Goal: Task Accomplishment & Management: Manage account settings

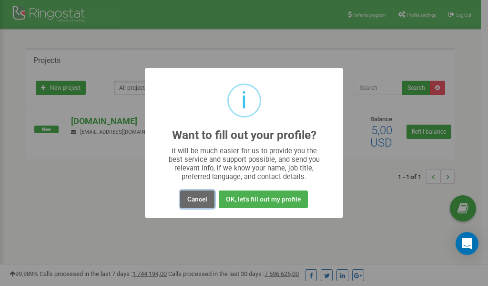
click at [195, 197] on button "Cancel" at bounding box center [197, 199] width 34 height 18
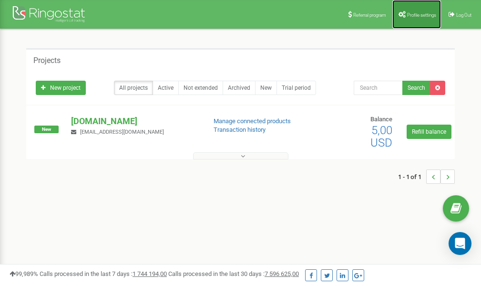
click at [426, 15] on span "Profile settings" at bounding box center [421, 14] width 29 height 5
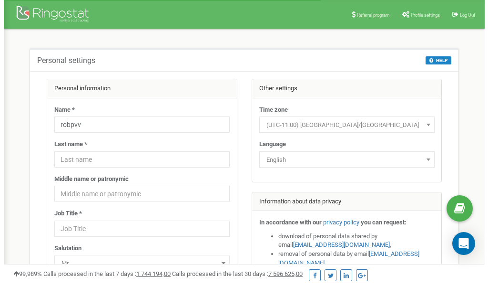
scroll to position [48, 0]
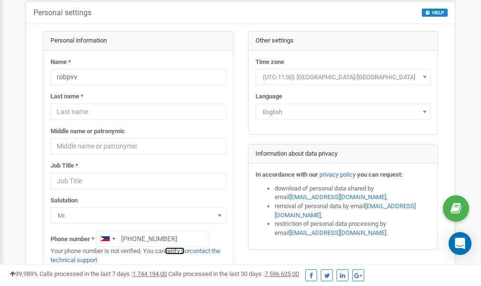
click at [180, 251] on link "verify it" at bounding box center [175, 250] width 20 height 7
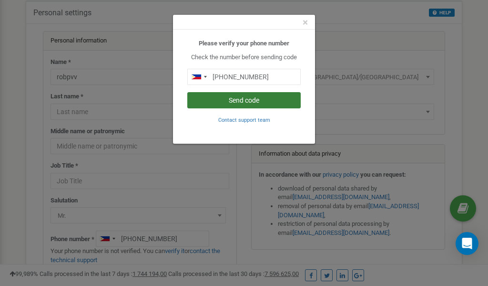
click at [239, 101] on button "Send code" at bounding box center [243, 100] width 113 height 16
